Goal: Task Accomplishment & Management: Manage account settings

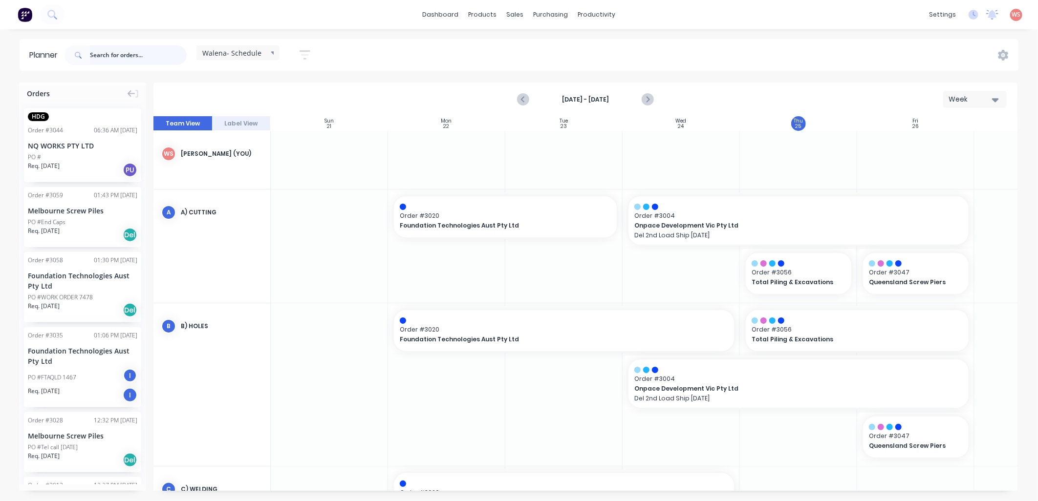
scroll to position [17, 27]
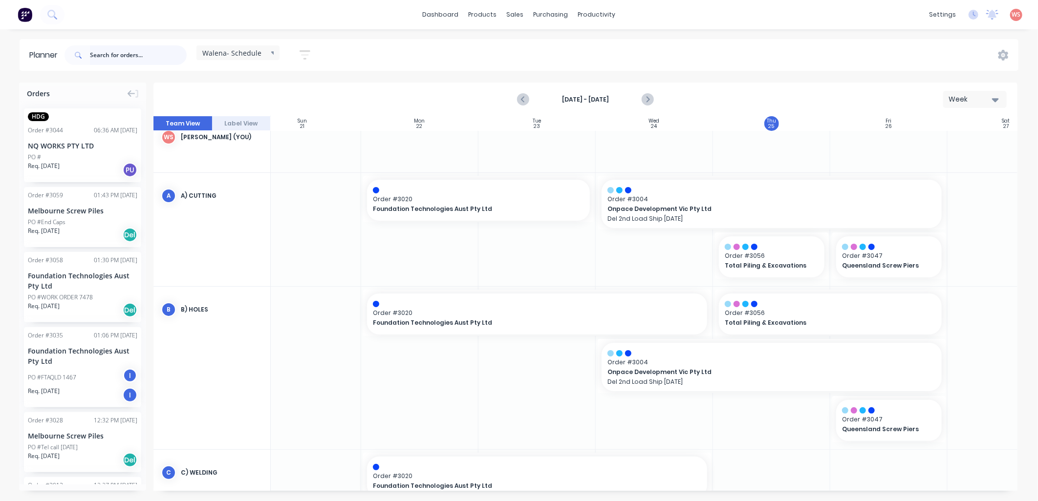
click at [98, 55] on input "text" at bounding box center [138, 55] width 97 height 20
type input "tpe"
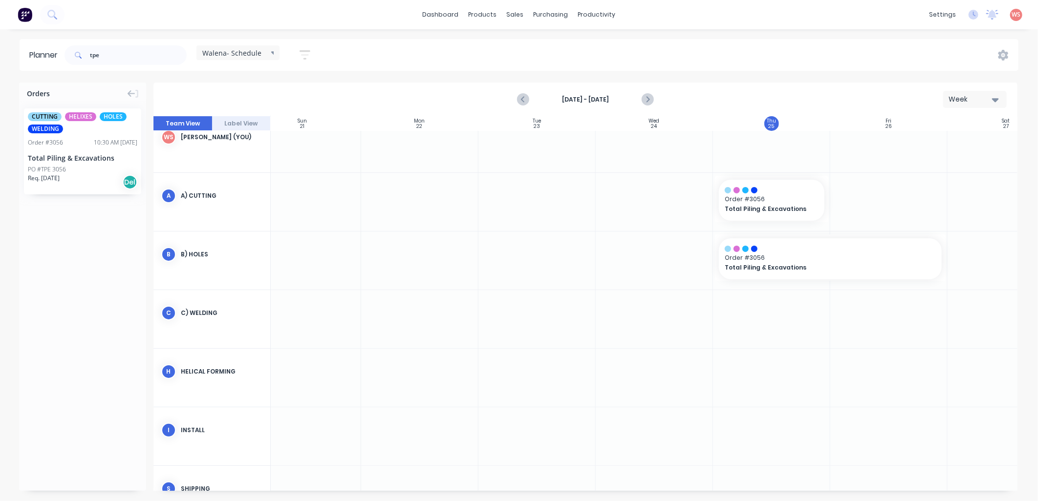
click at [88, 158] on div "Total Piling & Excavations" at bounding box center [82, 158] width 109 height 10
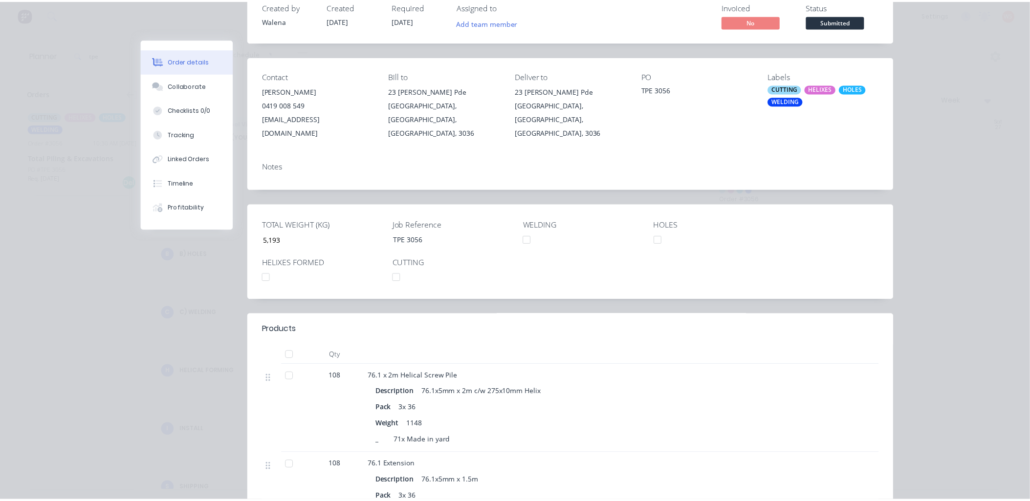
scroll to position [0, 0]
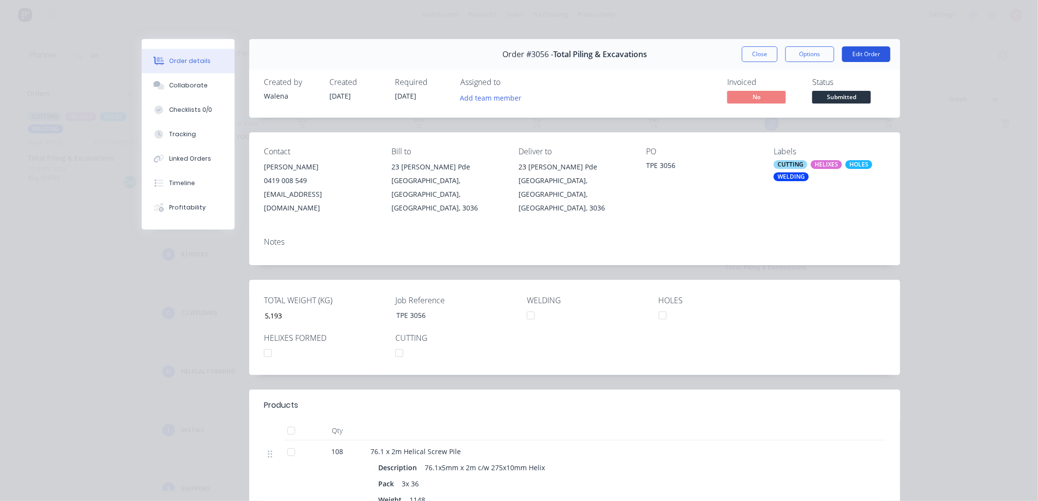
click at [860, 58] on button "Edit Order" at bounding box center [866, 54] width 48 height 16
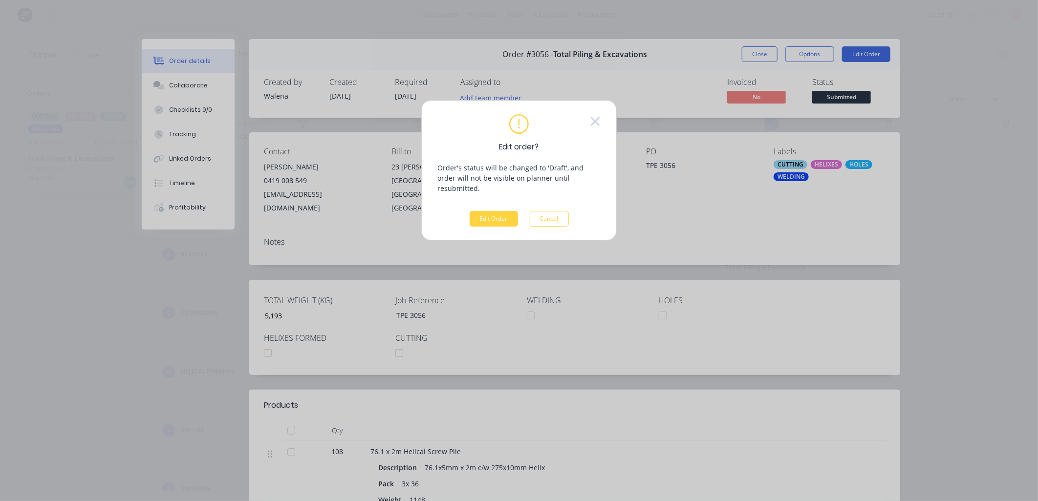
click at [483, 217] on div "Edit order? Order's status will be changed to 'Draft', and order will not be vi…" at bounding box center [518, 170] width 195 height 141
click at [486, 211] on button "Edit Order" at bounding box center [494, 219] width 48 height 16
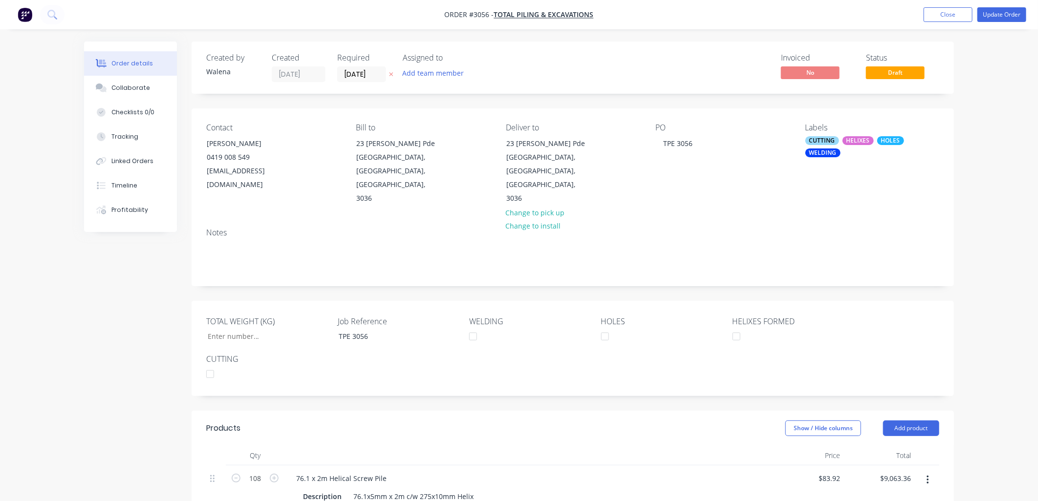
type input "5,193"
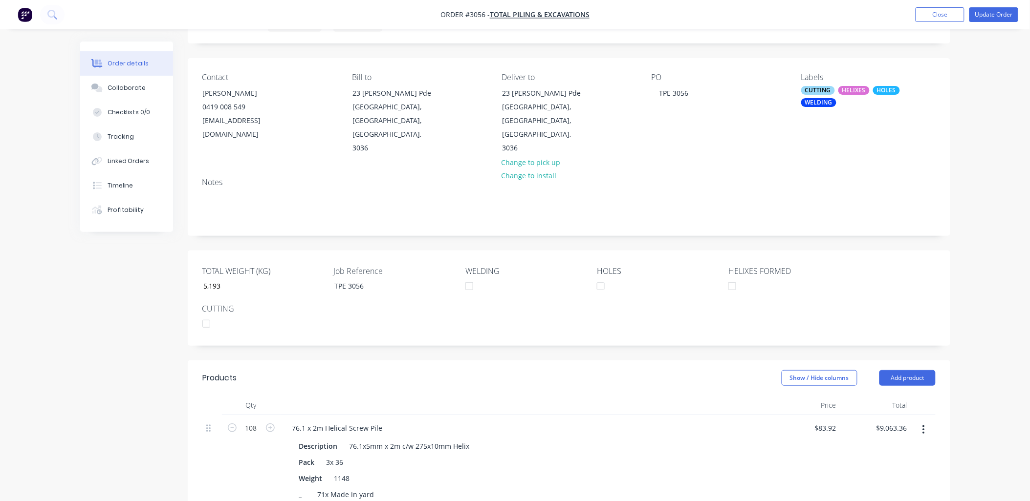
scroll to position [145, 0]
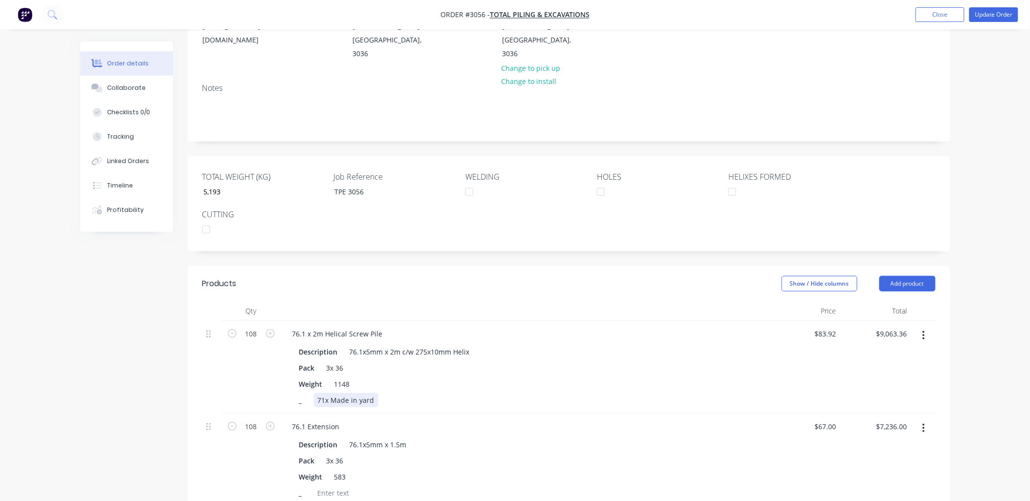
click at [324, 393] on div "71x Made in yard" at bounding box center [346, 400] width 64 height 14
click at [220, 341] on div at bounding box center [212, 367] width 20 height 93
click at [995, 15] on button "Update Order" at bounding box center [993, 14] width 49 height 15
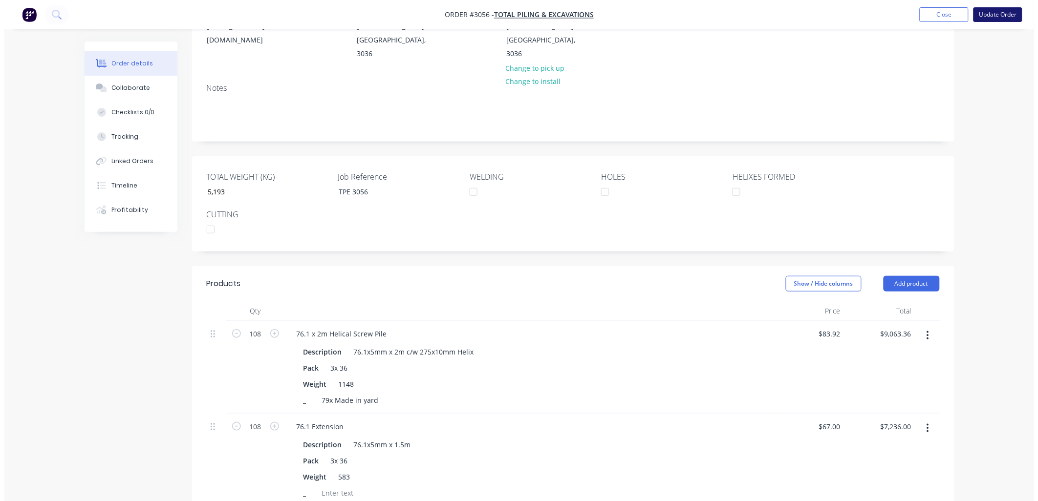
scroll to position [0, 0]
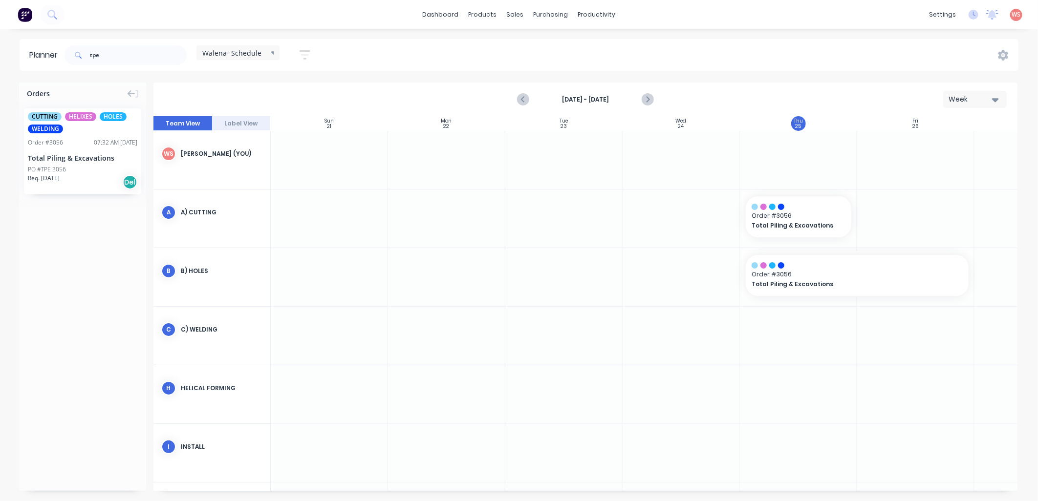
scroll to position [0, 0]
drag, startPoint x: 109, startPoint y: 54, endPoint x: 31, endPoint y: 38, distance: 79.3
click at [45, 42] on header "Planner tpe Walena- Schedule Save new view None edit Walena- Schedule (Default)…" at bounding box center [519, 55] width 999 height 32
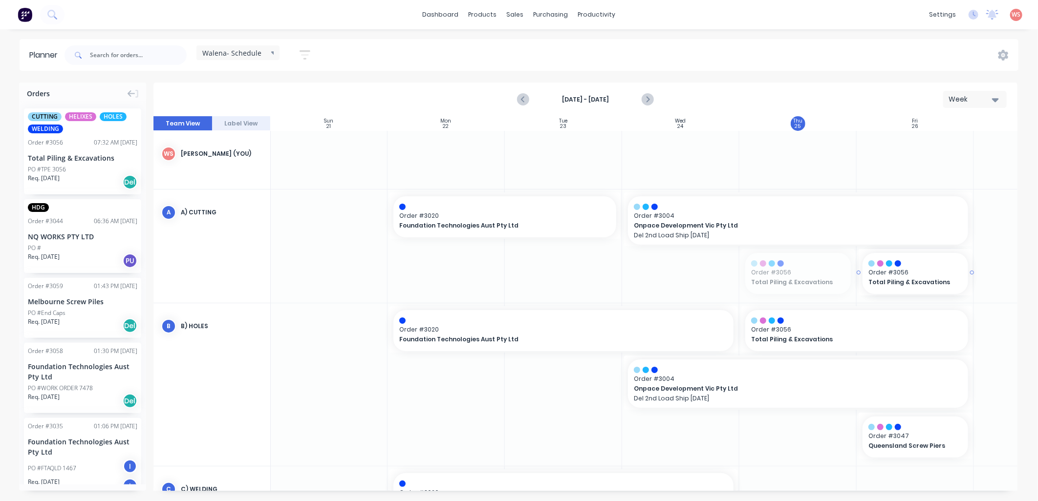
drag, startPoint x: 797, startPoint y: 265, endPoint x: 900, endPoint y: 258, distance: 102.8
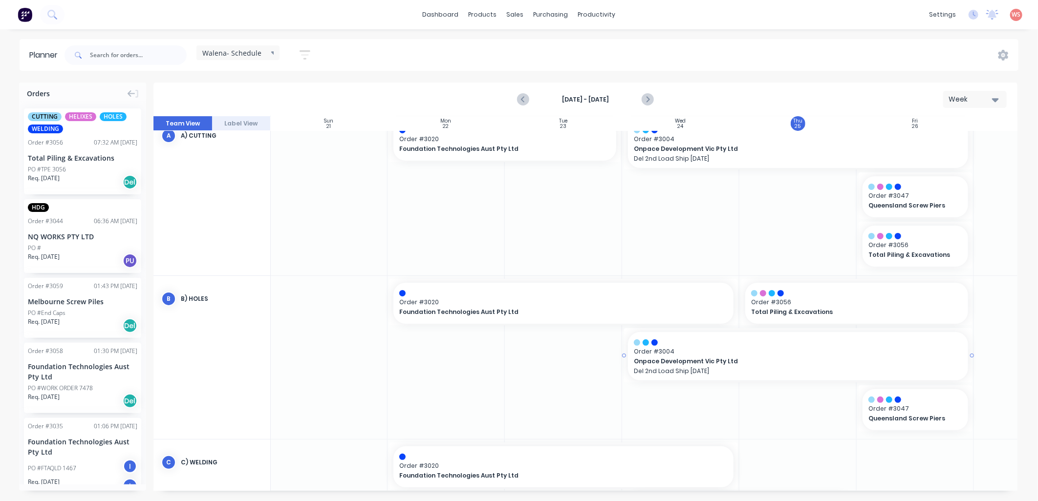
scroll to position [145, 0]
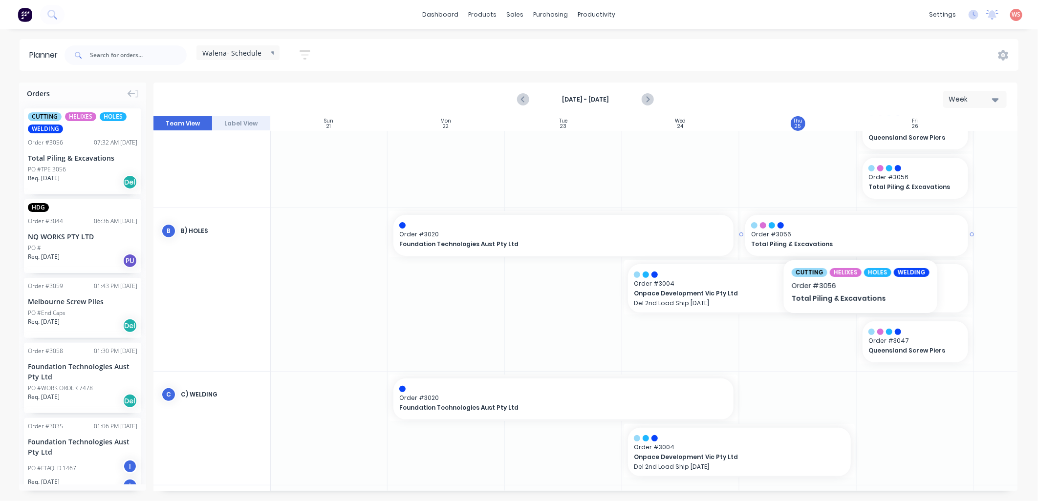
click at [848, 223] on div at bounding box center [856, 225] width 211 height 6
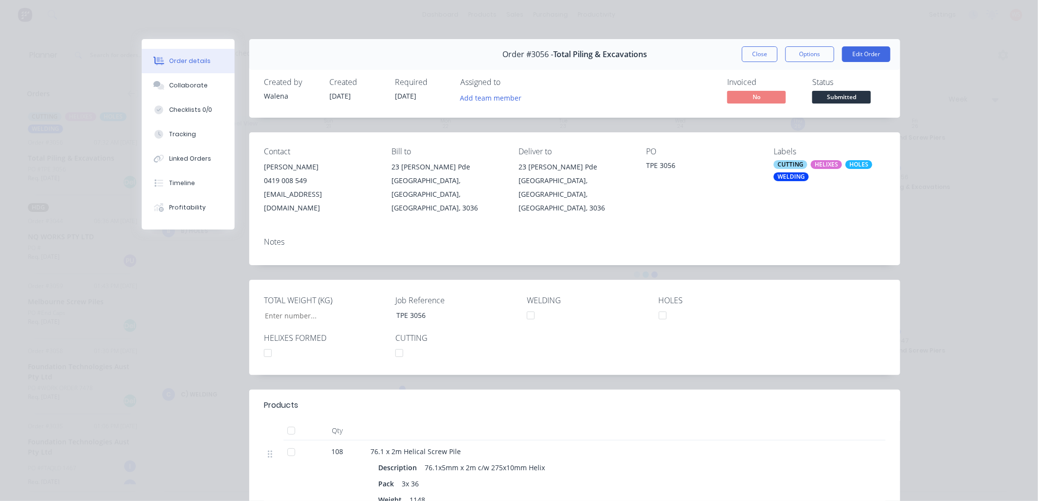
type input "5,193"
click at [745, 56] on button "Close" at bounding box center [760, 54] width 36 height 16
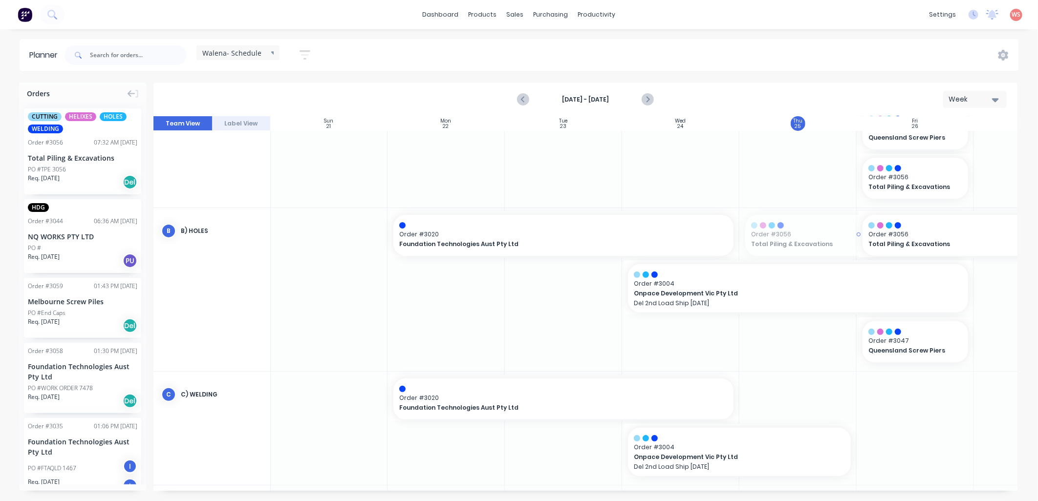
drag, startPoint x: 741, startPoint y: 232, endPoint x: 886, endPoint y: 242, distance: 145.5
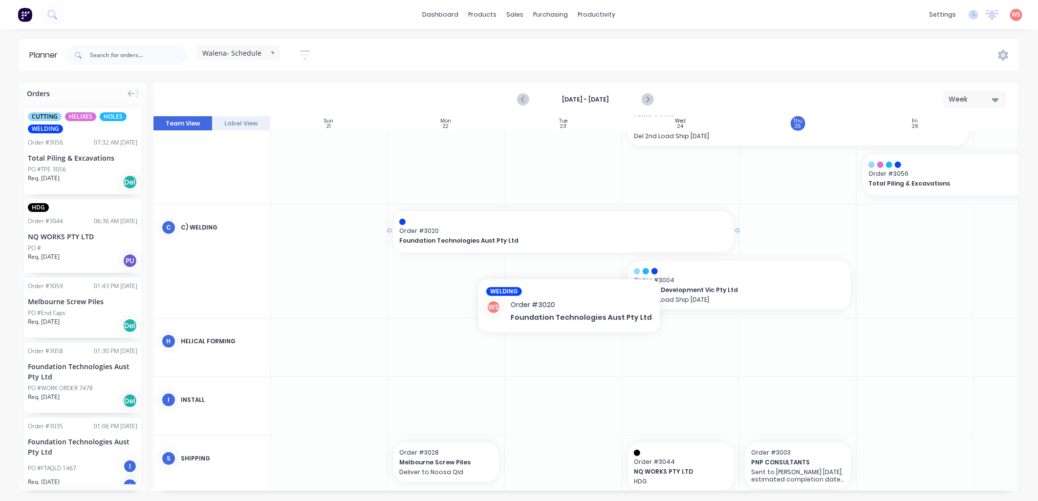
scroll to position [331, 0]
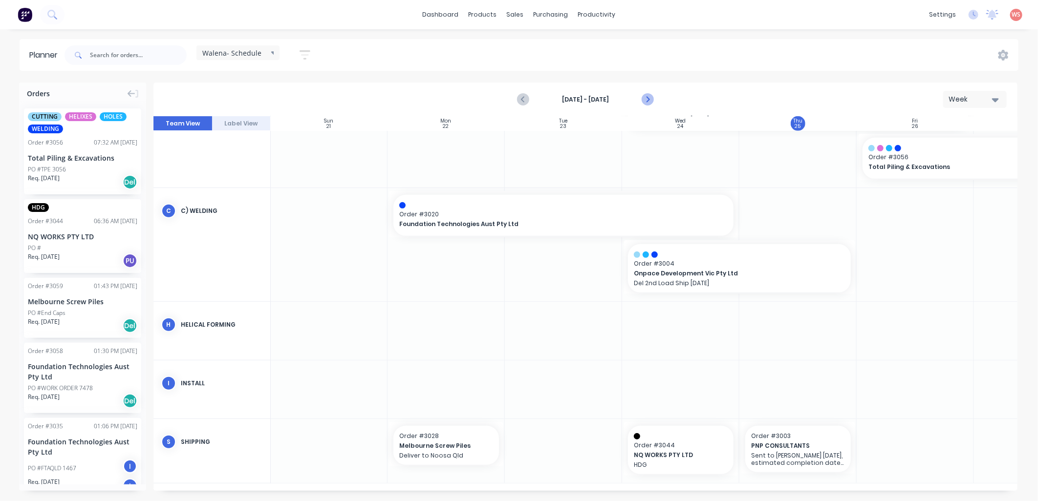
click at [650, 100] on icon "Next page" at bounding box center [647, 100] width 12 height 12
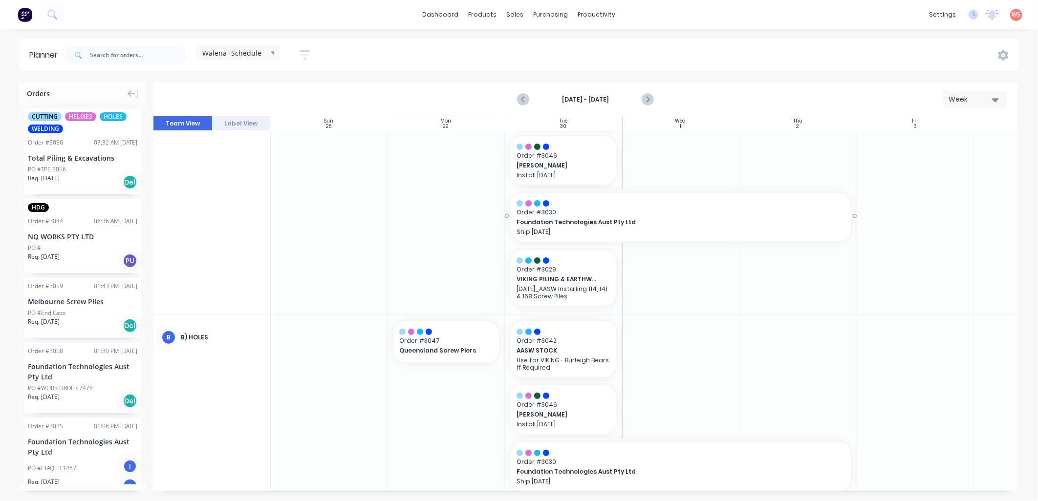
scroll to position [54, 0]
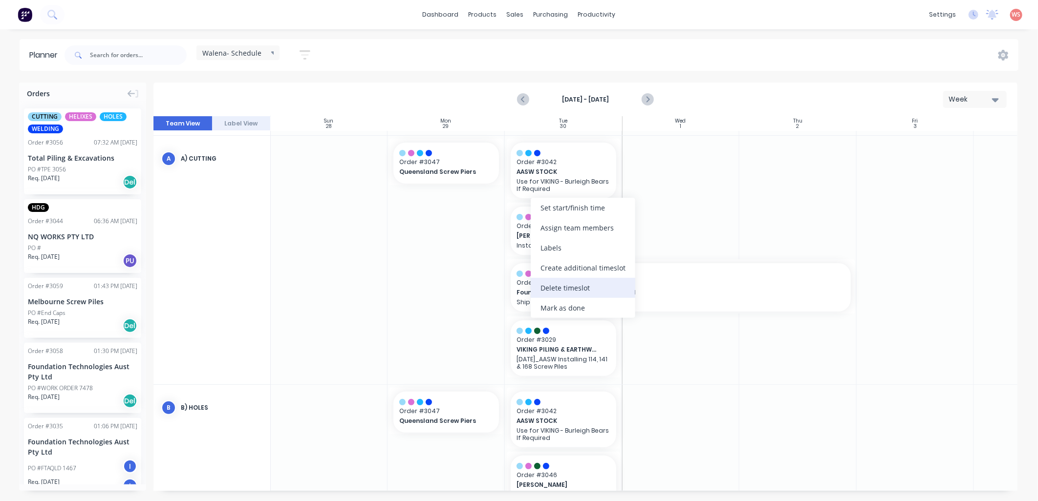
click at [545, 290] on div "Delete timeslot" at bounding box center [583, 288] width 105 height 20
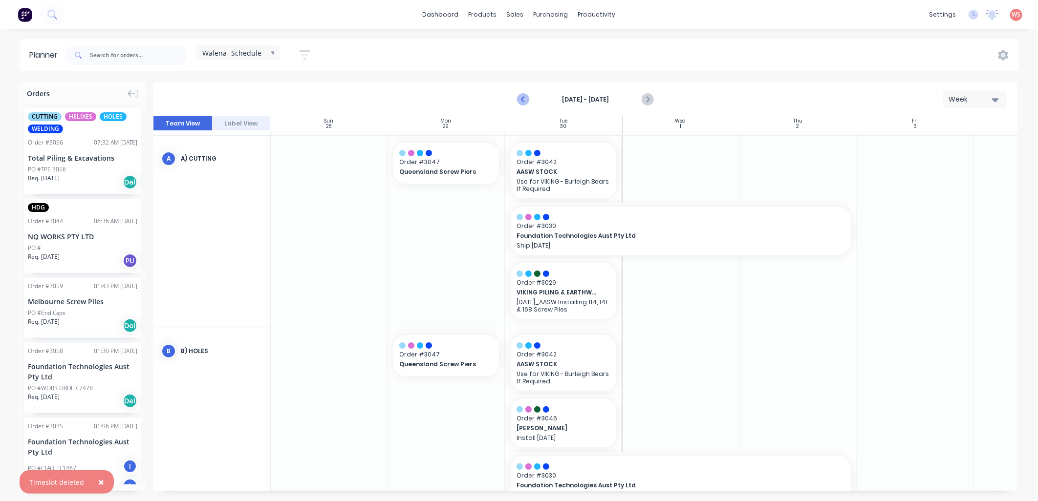
click at [521, 100] on icon "Previous page" at bounding box center [523, 100] width 12 height 12
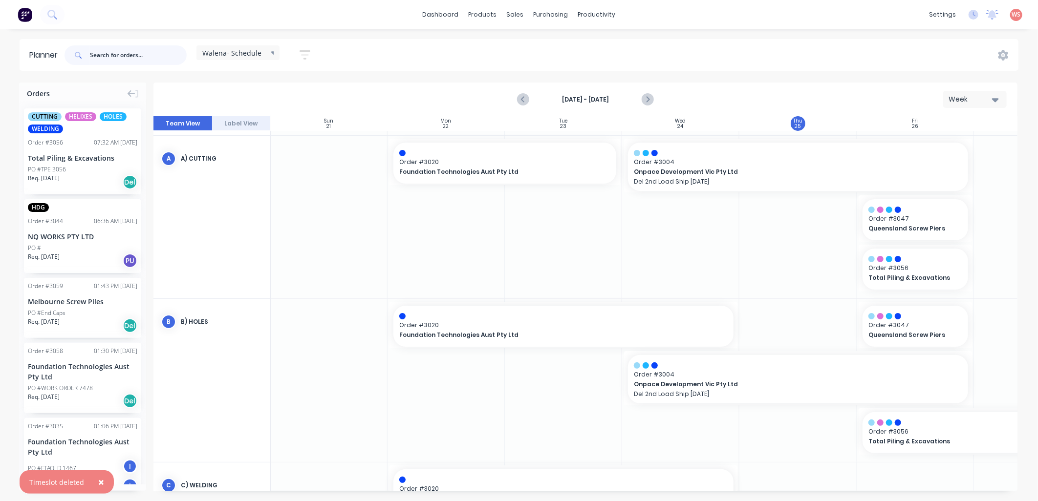
click at [95, 52] on input "text" at bounding box center [138, 55] width 97 height 20
type input "[PERSON_NAME]"
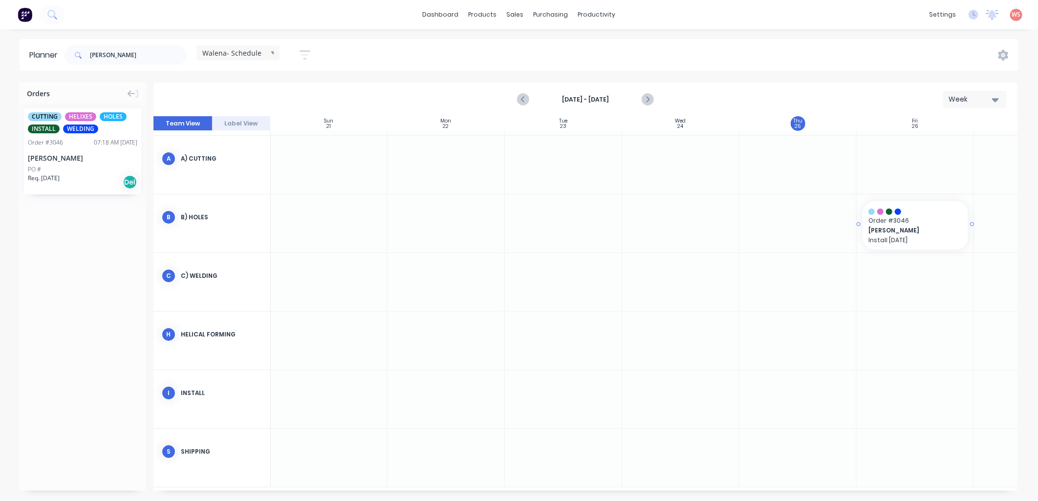
scroll to position [47, 0]
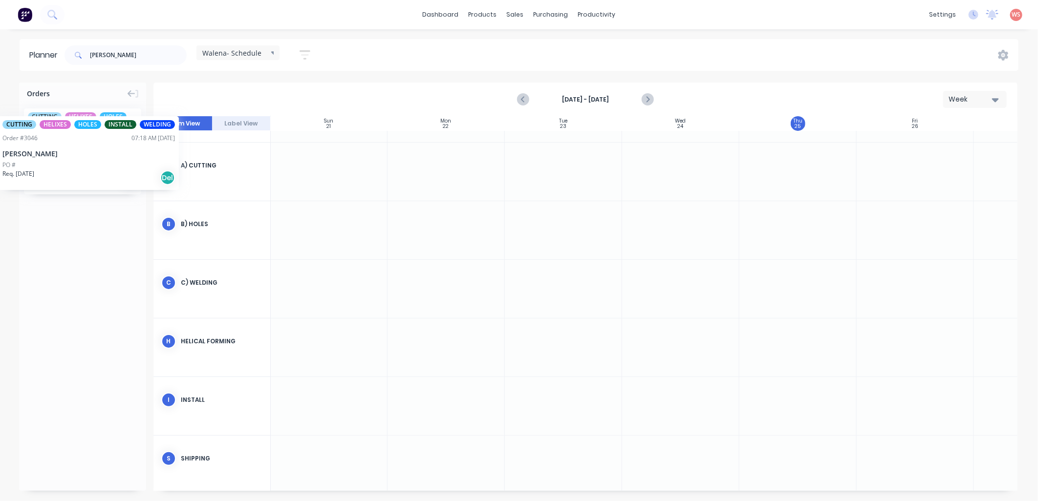
drag, startPoint x: 35, startPoint y: 135, endPoint x: -1, endPoint y: 109, distance: 44.8
click at [0, 109] on html "dashboard products sales purchasing productivity dashboard products Product Cat…" at bounding box center [519, 250] width 1038 height 501
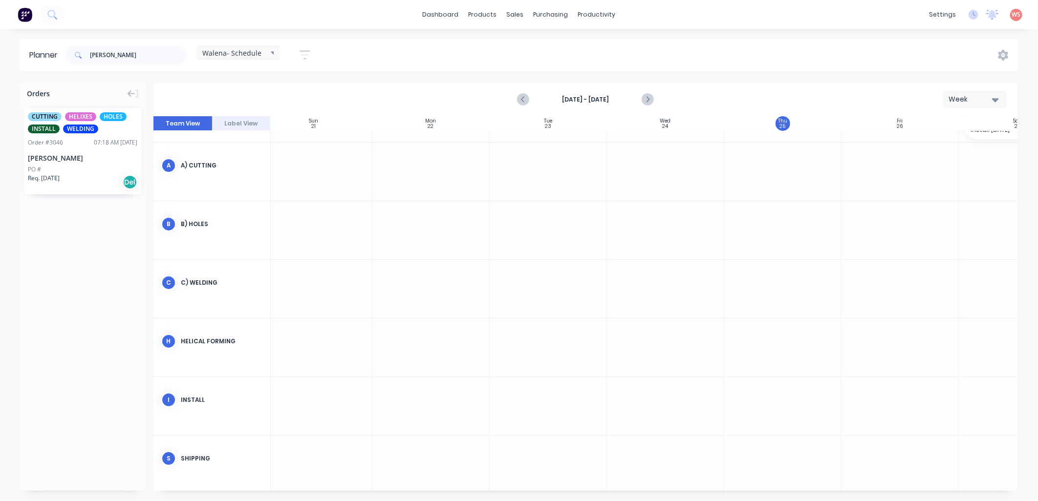
scroll to position [47, 21]
drag, startPoint x: 33, startPoint y: 136, endPoint x: 892, endPoint y: 153, distance: 858.7
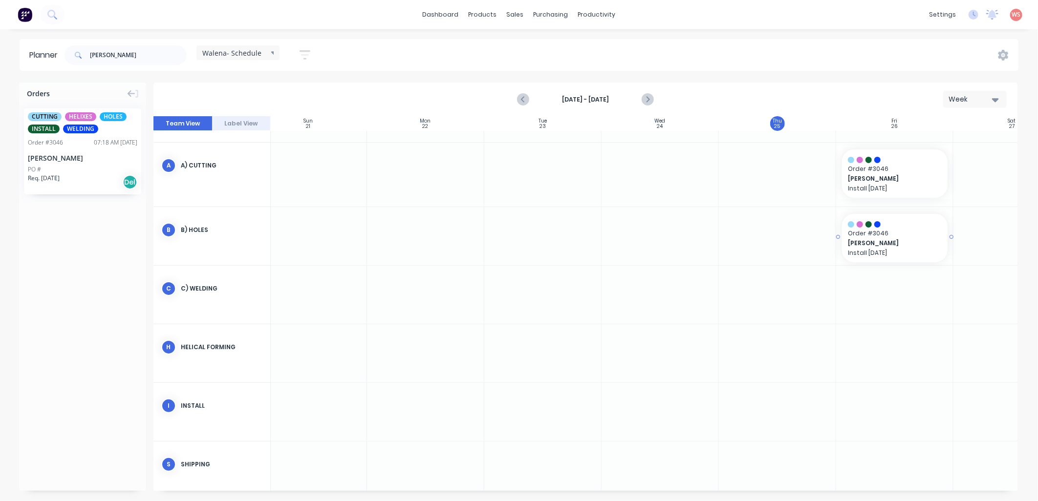
drag, startPoint x: 67, startPoint y: 129, endPoint x: 909, endPoint y: 228, distance: 847.8
drag, startPoint x: 118, startPoint y: 59, endPoint x: 0, endPoint y: 20, distance: 124.4
click at [0, 20] on html "dashboard products sales purchasing productivity dashboard products Product Cat…" at bounding box center [519, 250] width 1038 height 501
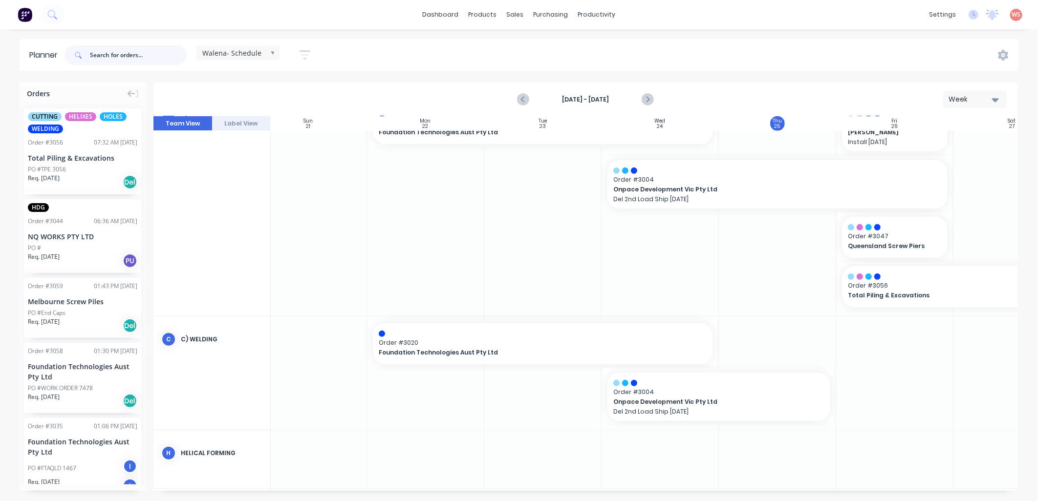
scroll to position [289, 21]
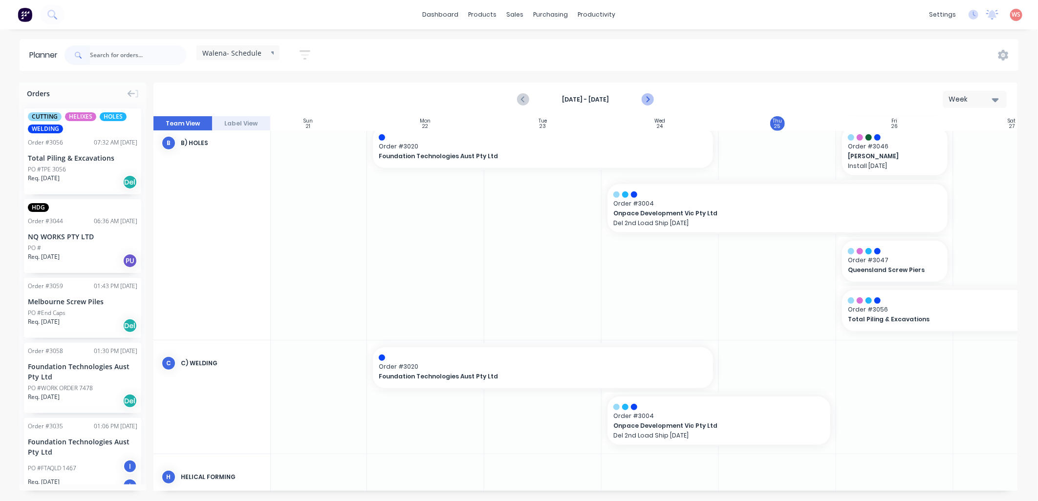
click at [650, 99] on icon "Next page" at bounding box center [647, 100] width 12 height 12
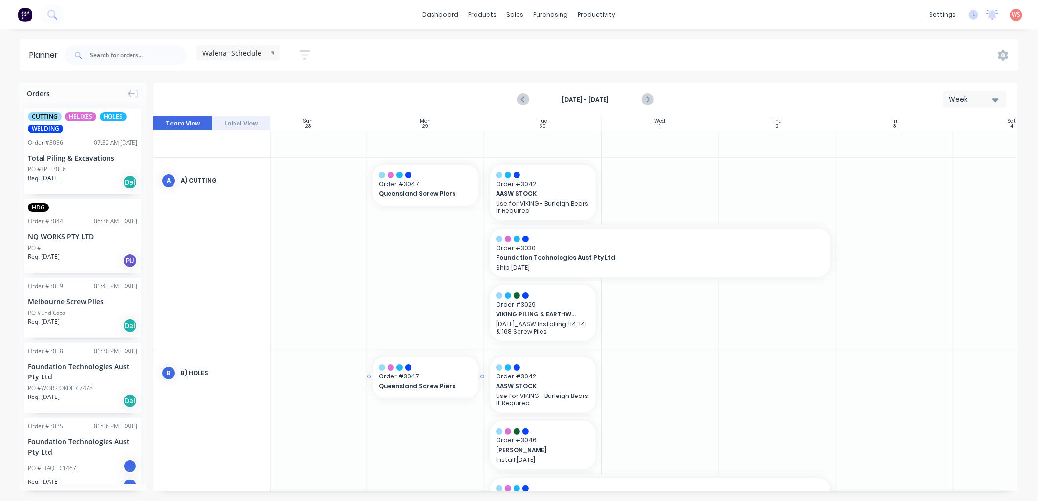
scroll to position [0, 21]
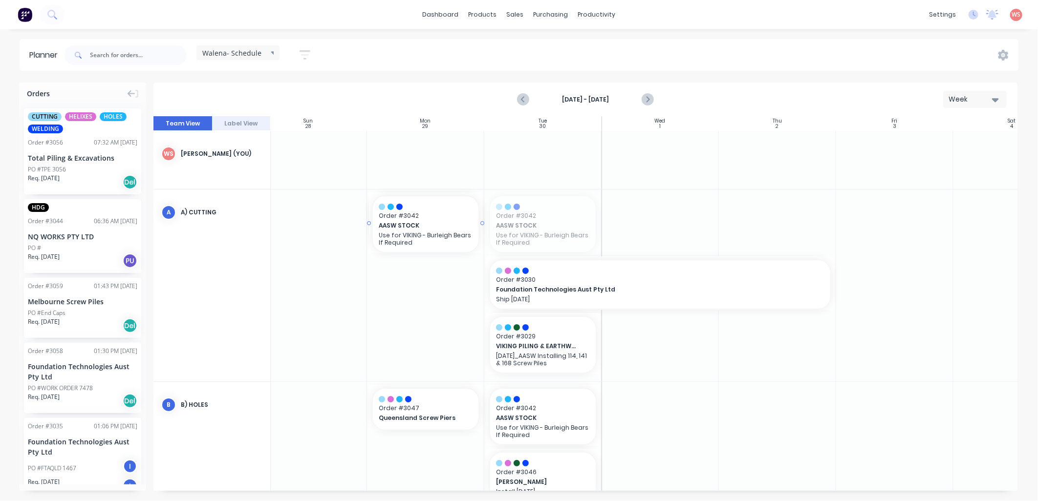
drag, startPoint x: 529, startPoint y: 219, endPoint x: 450, endPoint y: 253, distance: 86.5
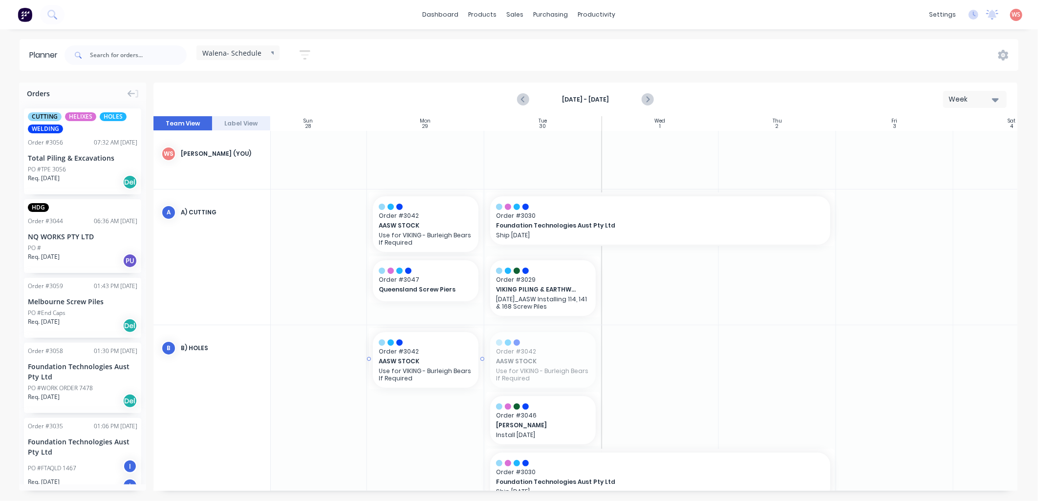
drag, startPoint x: 533, startPoint y: 356, endPoint x: 445, endPoint y: 401, distance: 98.8
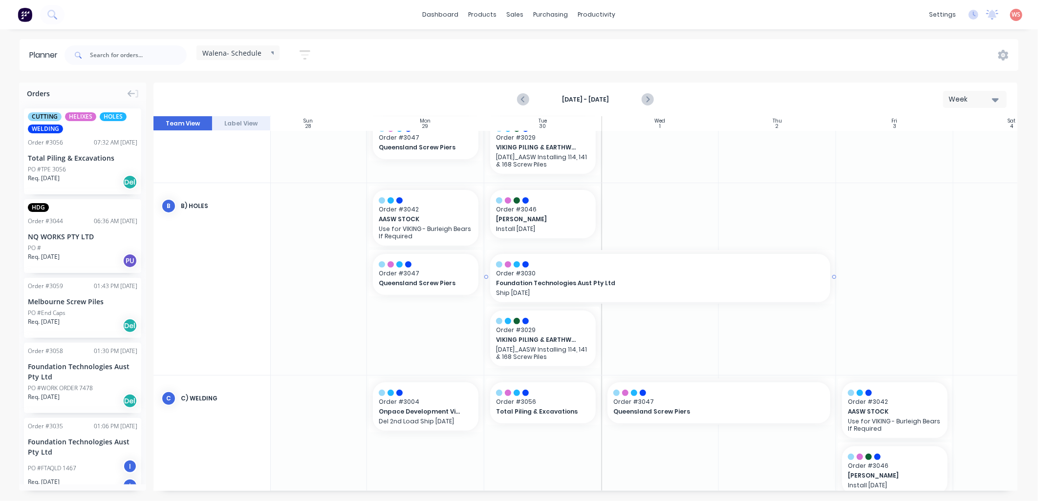
scroll to position [145, 21]
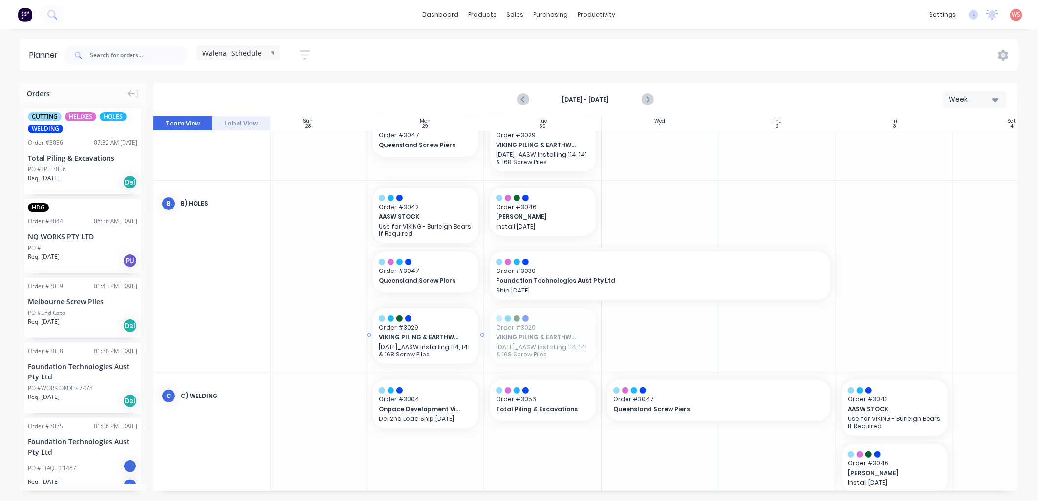
drag, startPoint x: 521, startPoint y: 342, endPoint x: 503, endPoint y: 341, distance: 17.6
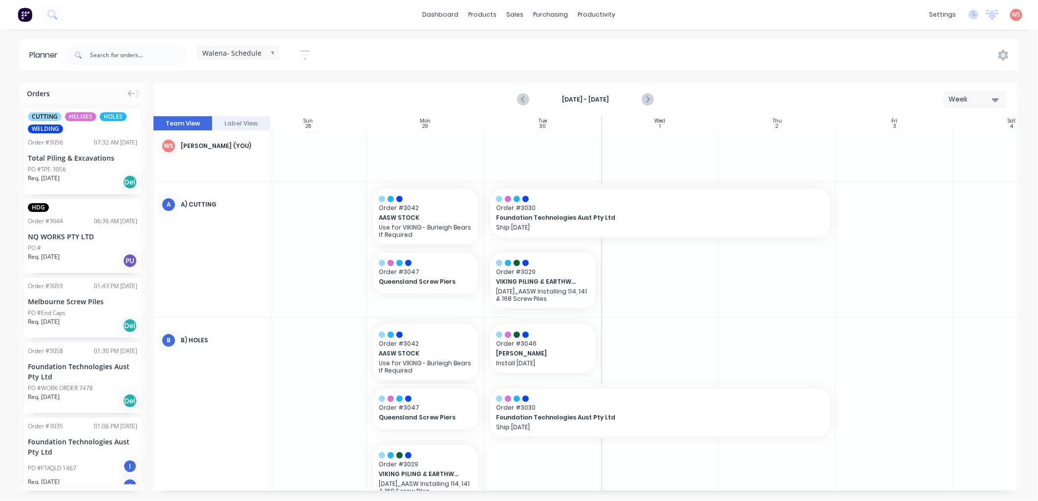
scroll to position [0, 21]
